Goal: Information Seeking & Learning: Learn about a topic

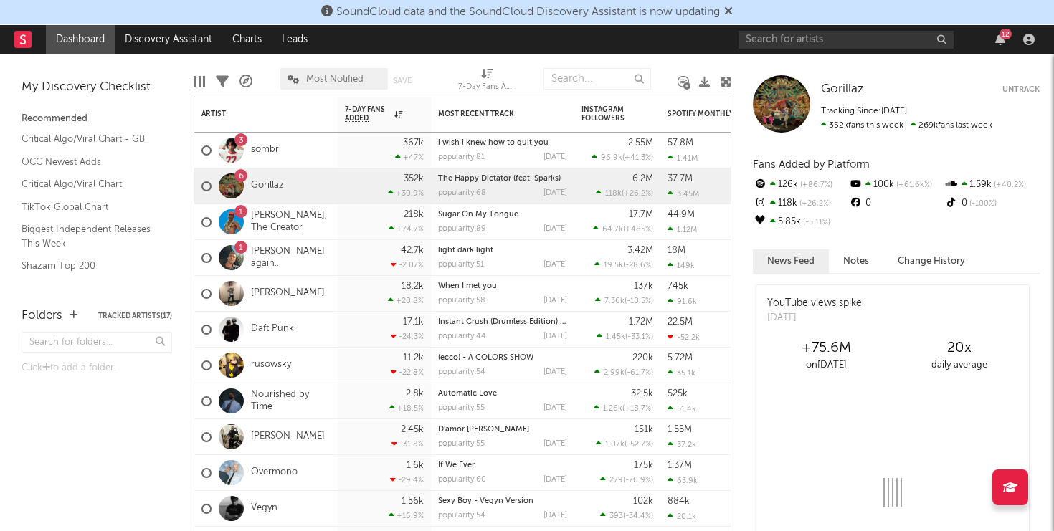
click at [733, 11] on icon at bounding box center [728, 10] width 9 height 11
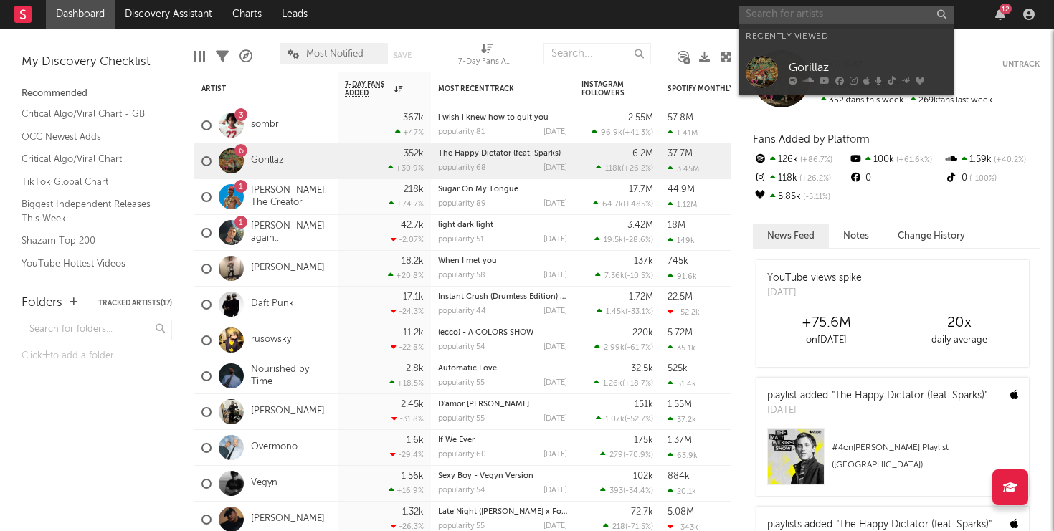
click at [769, 17] on input "text" at bounding box center [845, 15] width 215 height 18
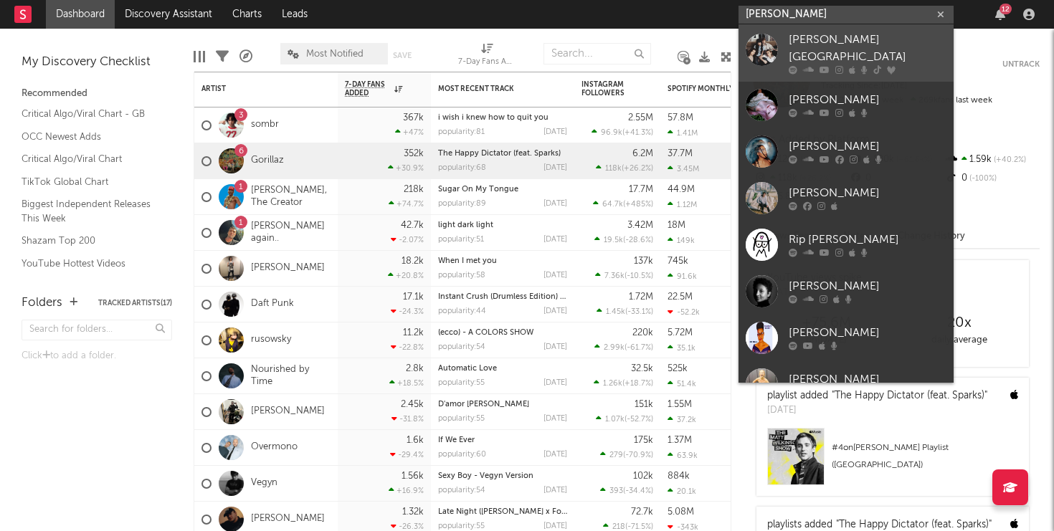
type input "[PERSON_NAME]"
click at [788, 49] on link "[PERSON_NAME][GEOGRAPHIC_DATA]" at bounding box center [845, 52] width 215 height 57
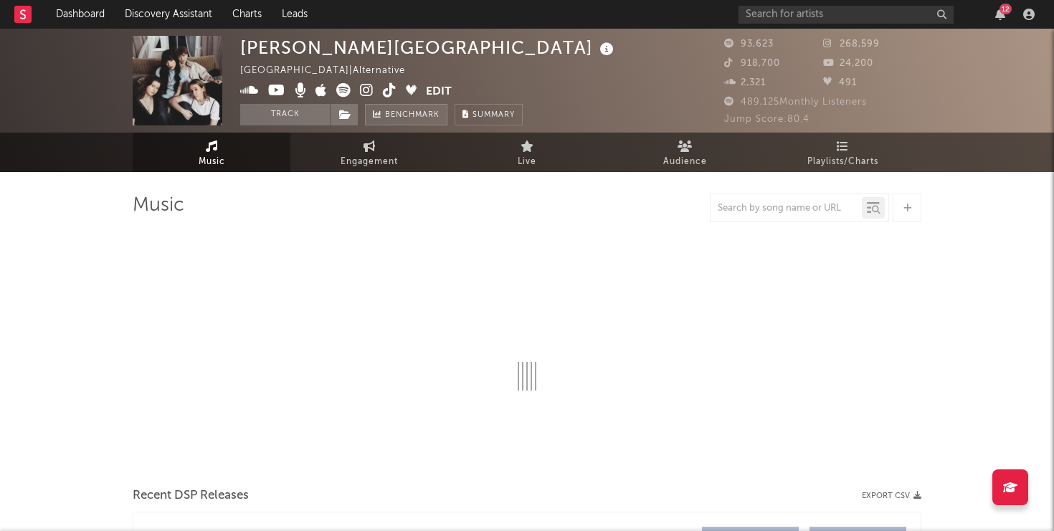
select select "6m"
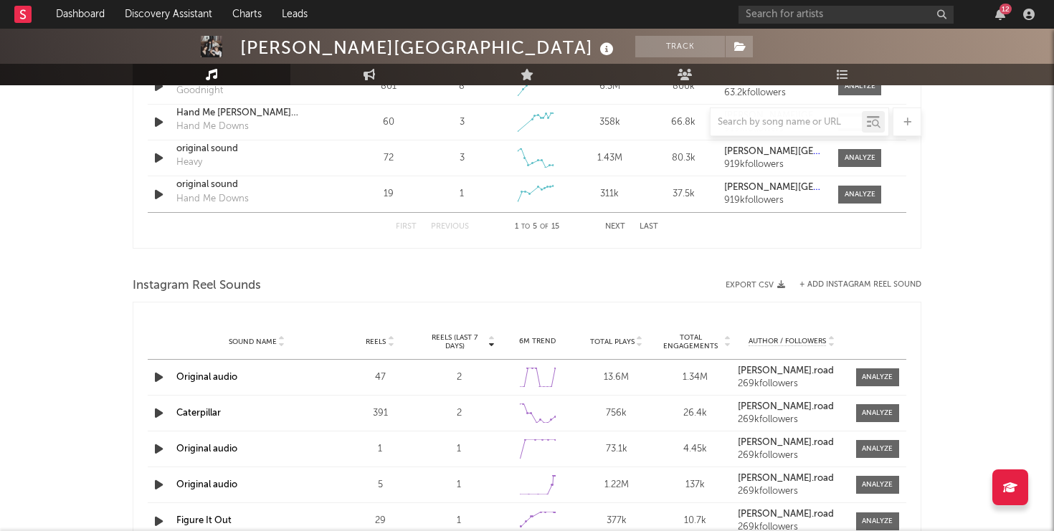
scroll to position [954, 0]
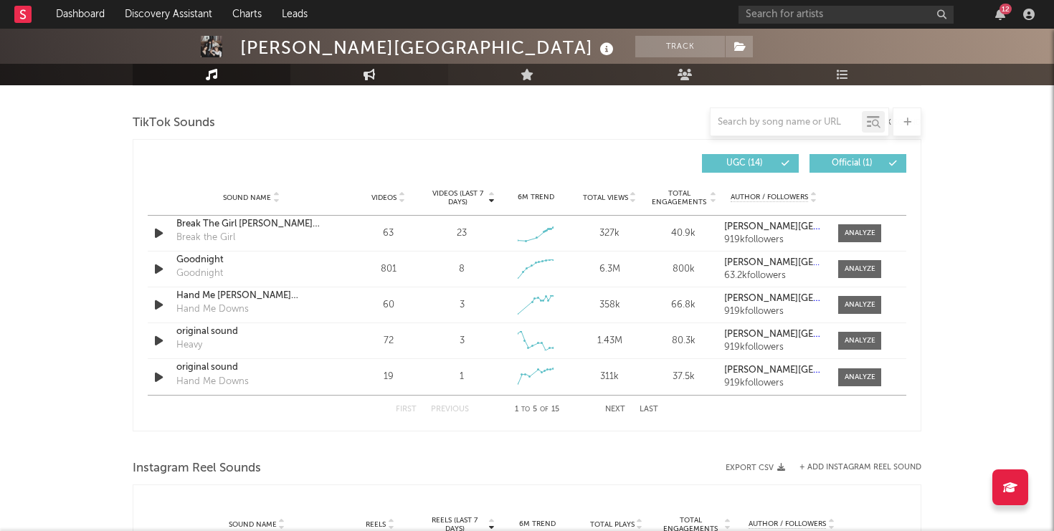
click at [372, 76] on icon at bounding box center [369, 74] width 12 height 11
select select "1w"
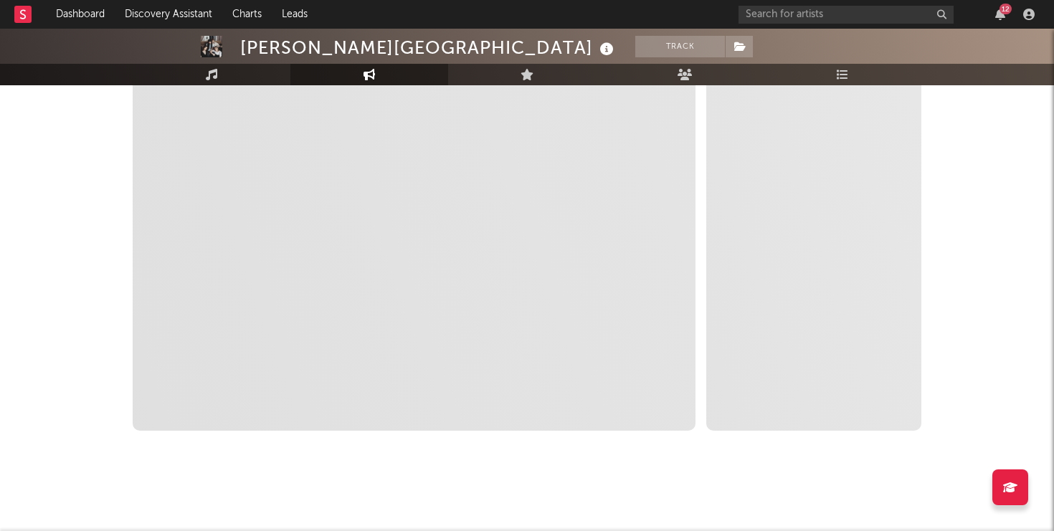
scroll to position [250, 0]
select select "1m"
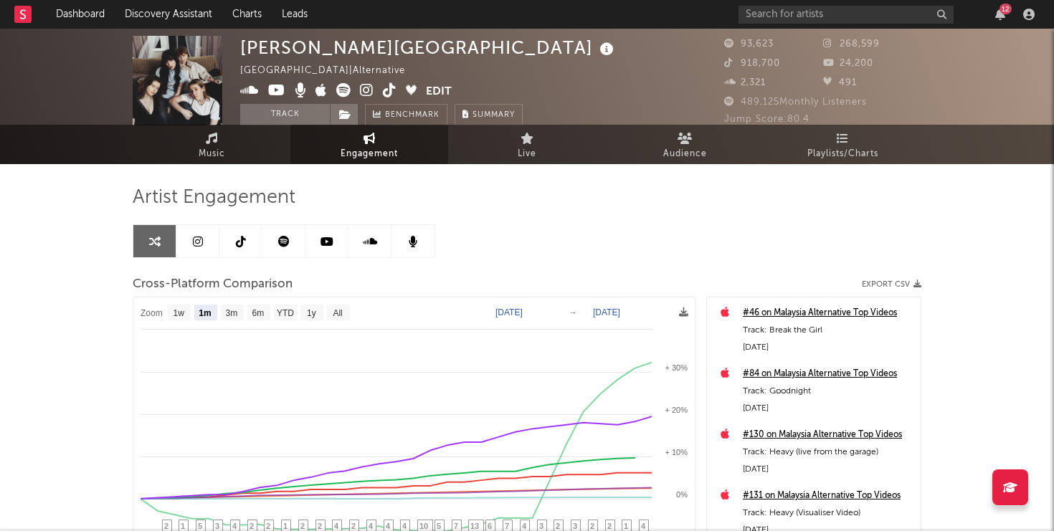
scroll to position [0, 0]
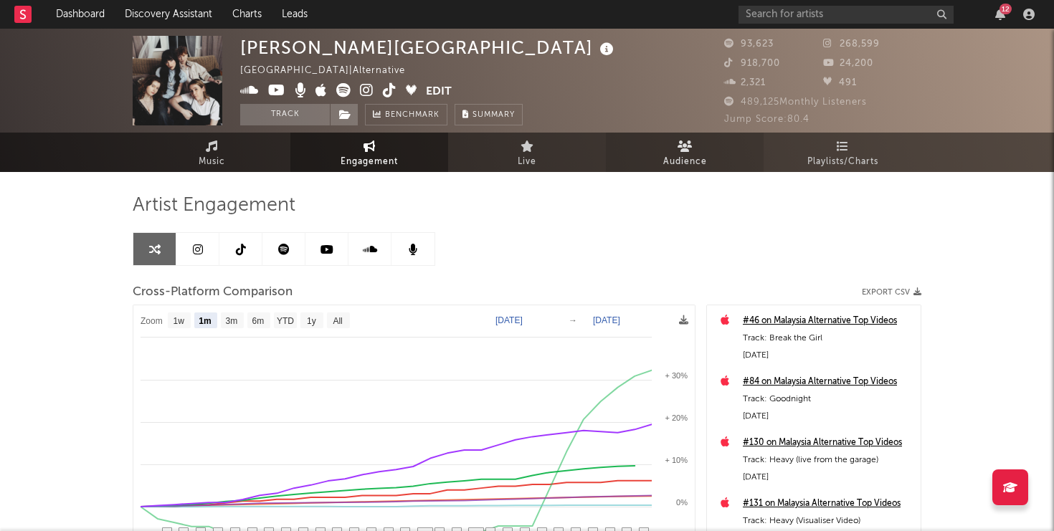
click at [690, 156] on span "Audience" at bounding box center [685, 161] width 44 height 17
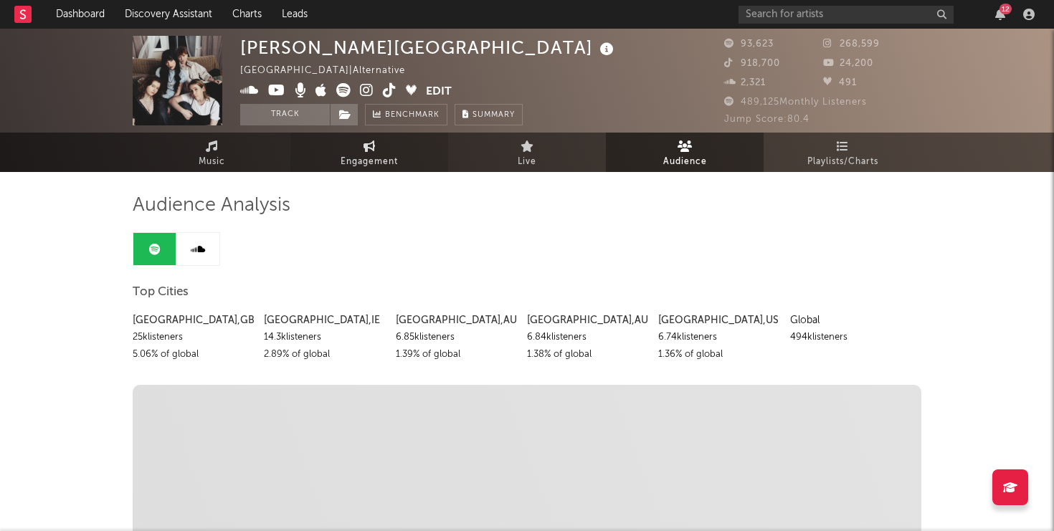
click at [360, 153] on span "Engagement" at bounding box center [369, 161] width 57 height 17
select select "1w"
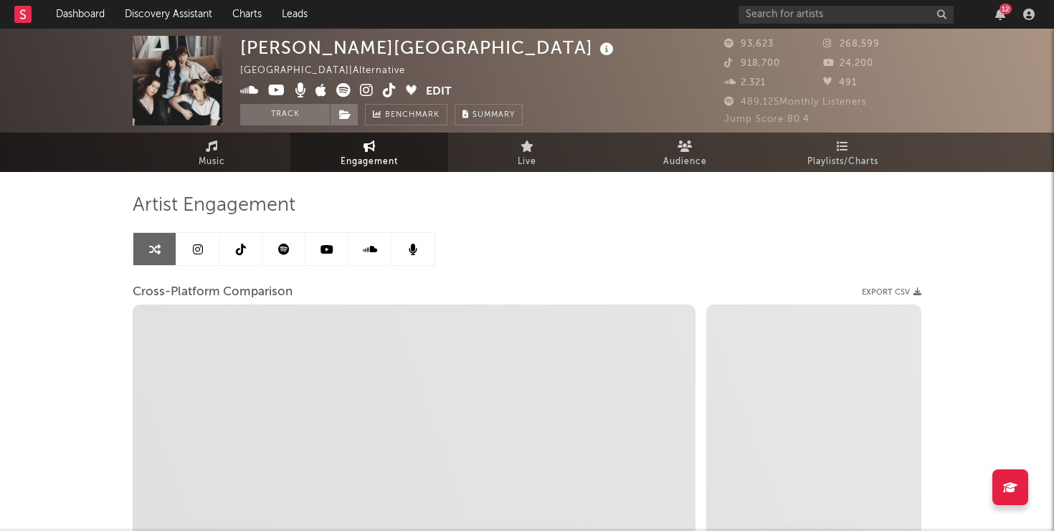
click at [233, 258] on link at bounding box center [240, 249] width 43 height 32
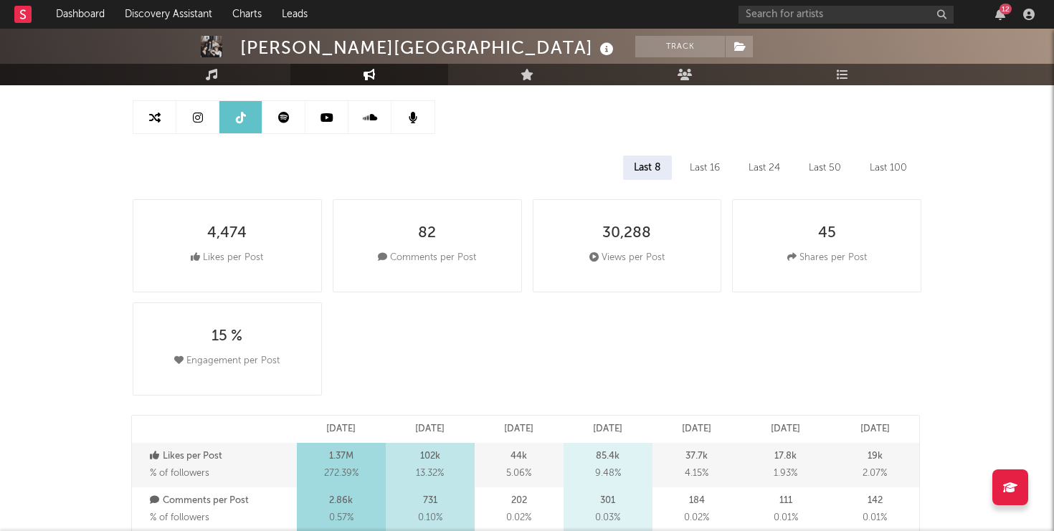
scroll to position [184, 0]
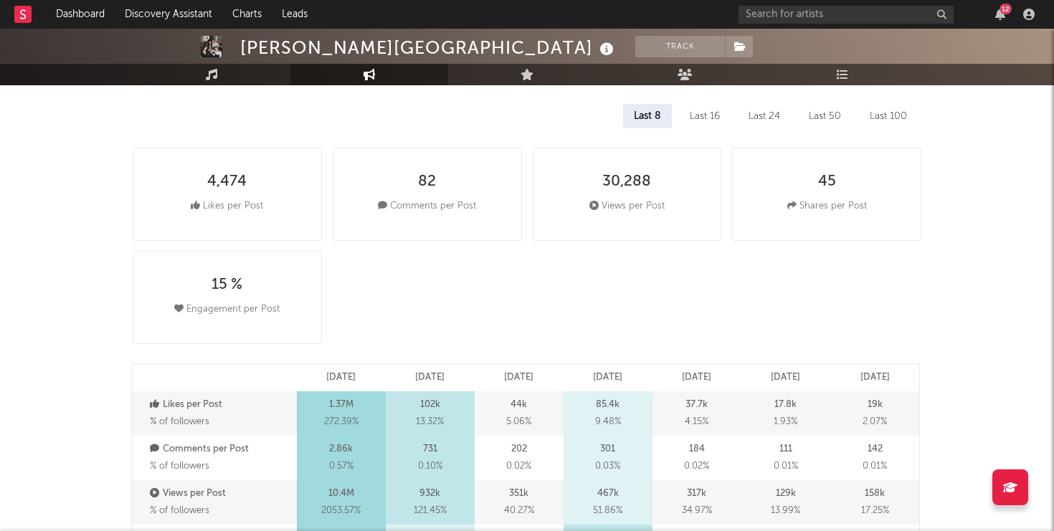
select select "6m"
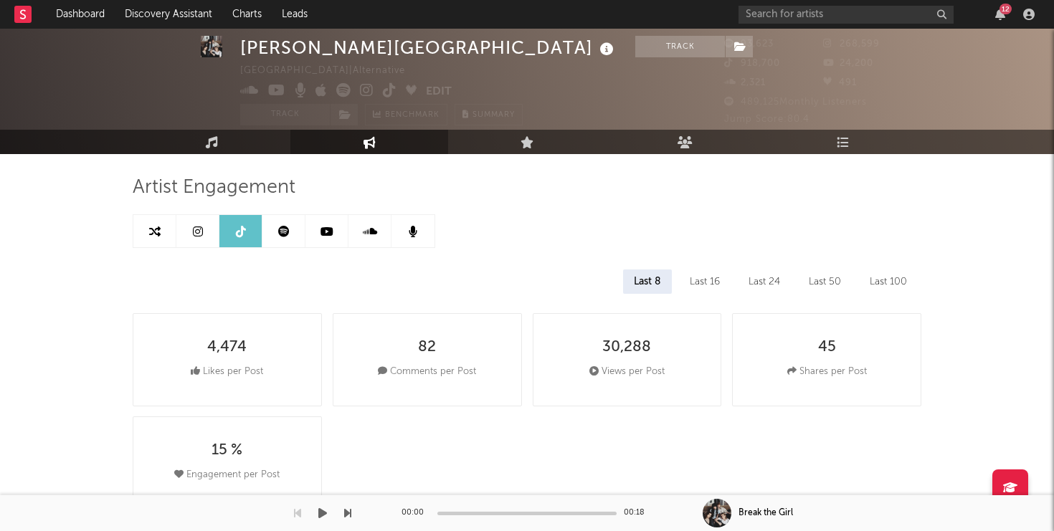
scroll to position [0, 0]
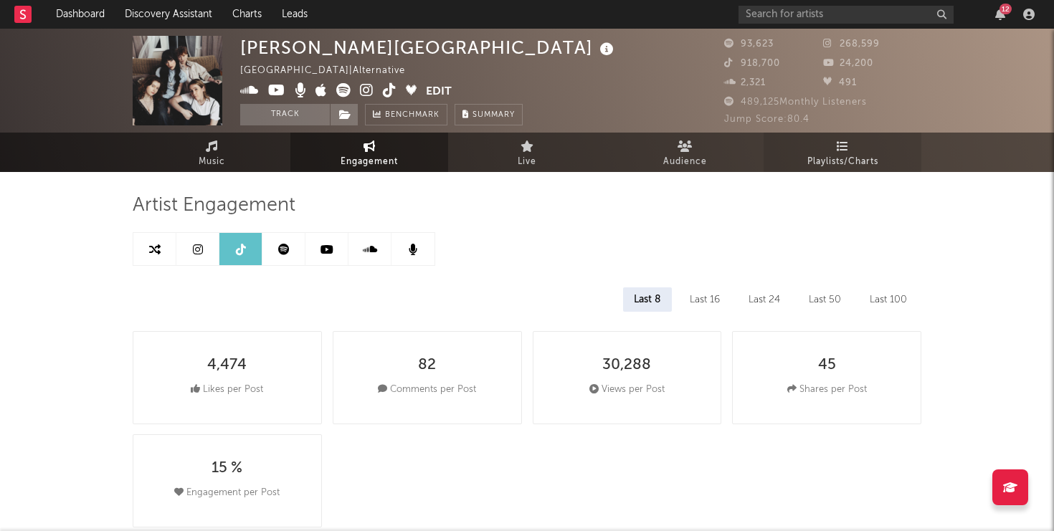
click at [840, 157] on span "Playlists/Charts" at bounding box center [842, 161] width 71 height 17
